Goal: Find contact information: Find contact information

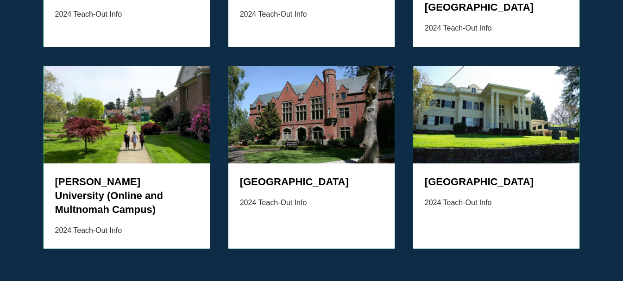
scroll to position [1066, 0]
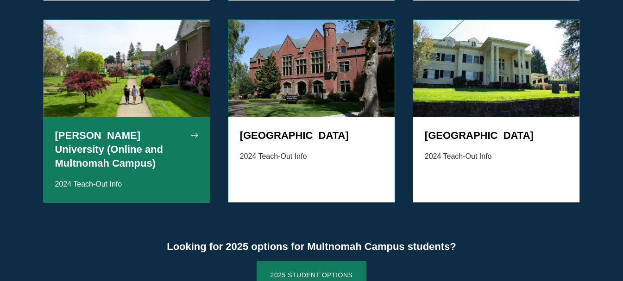
click at [145, 129] on h5 "Jessup University (Online and Multnomah Campus)" at bounding box center [127, 150] width 144 height 42
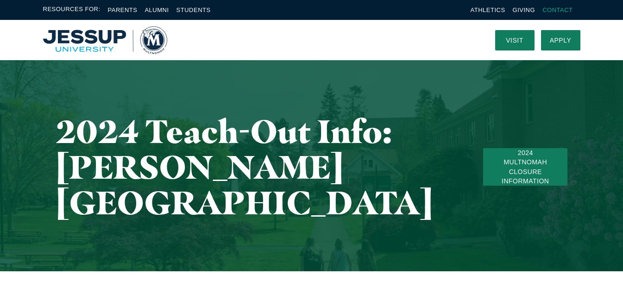
click at [560, 9] on link "Contact" at bounding box center [558, 9] width 30 height 7
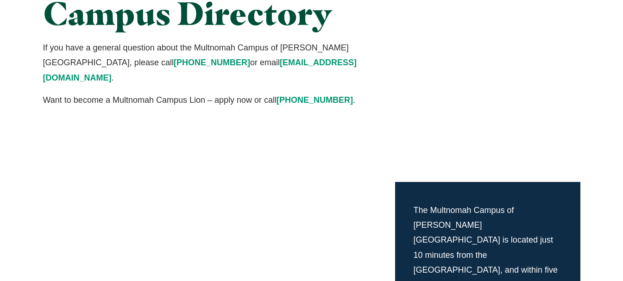
scroll to position [139, 0]
